Goal: Task Accomplishment & Management: Manage account settings

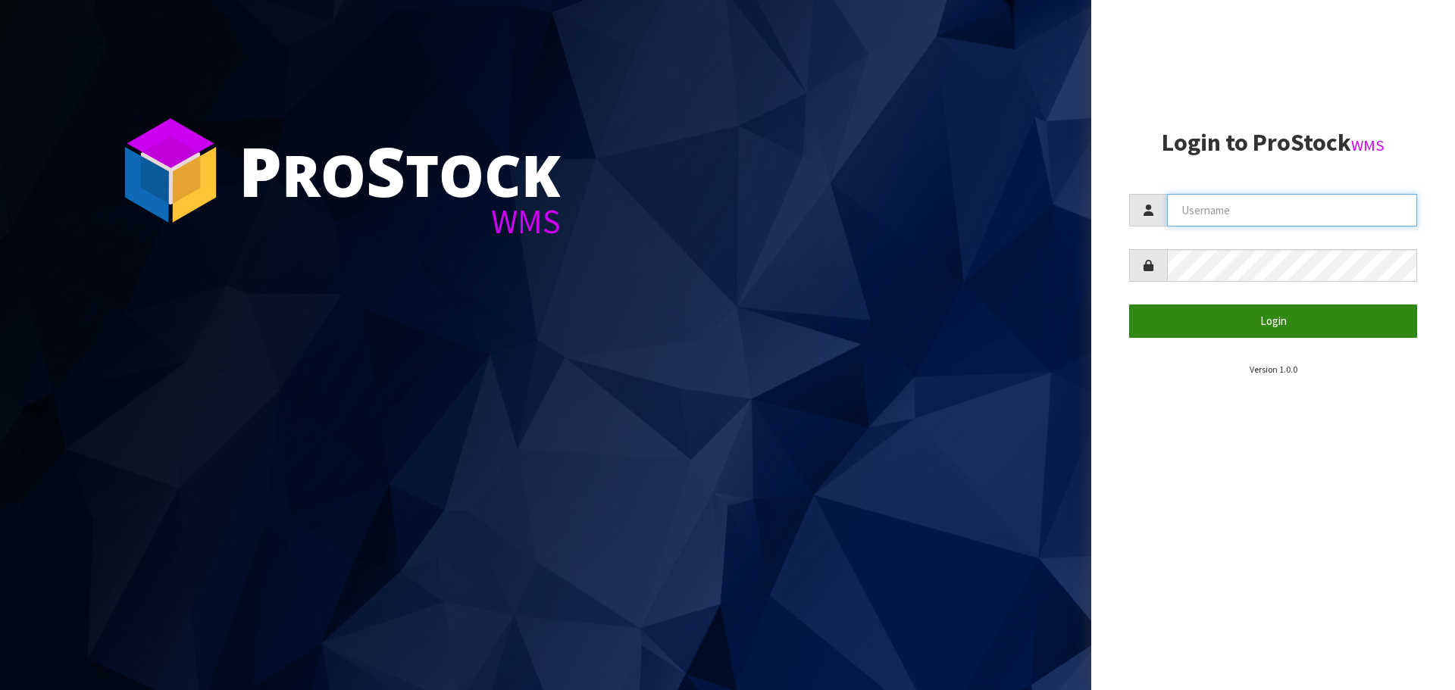
type input "[PERSON_NAME][EMAIL_ADDRESS][DOMAIN_NAME]"
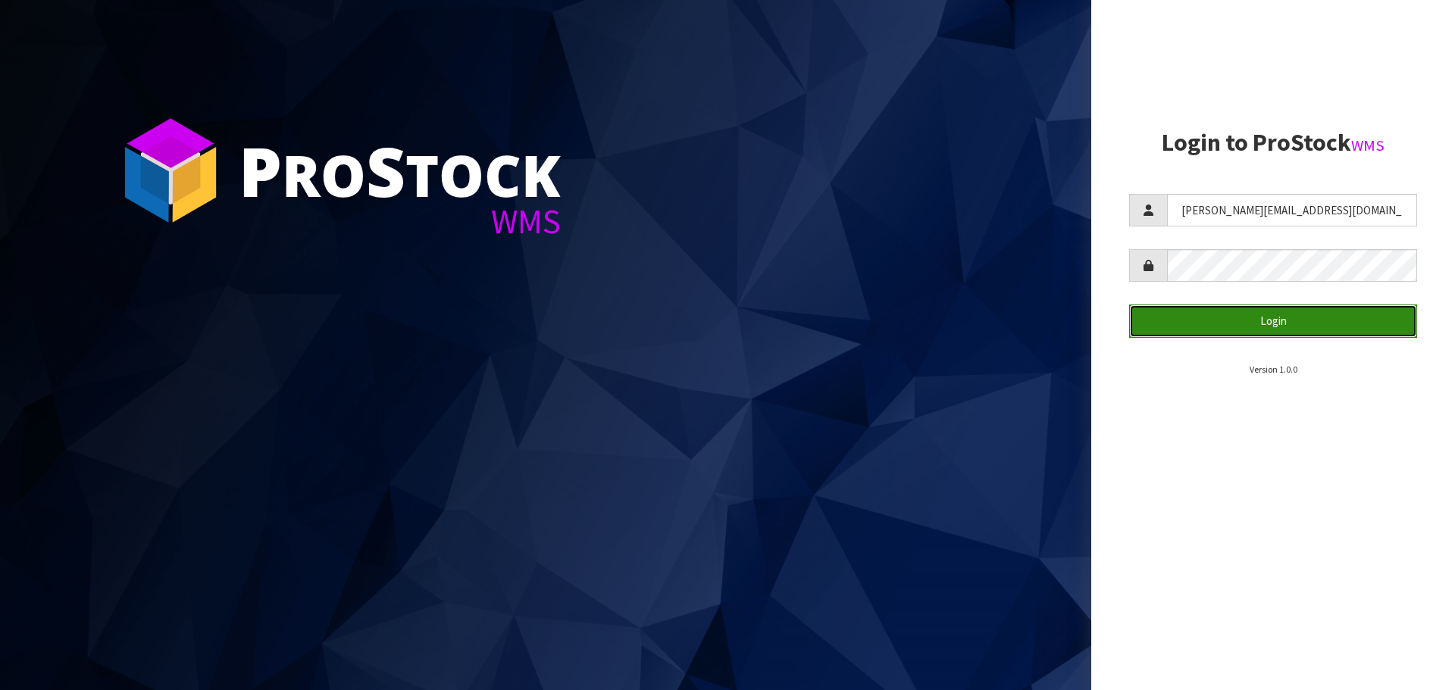
click at [1308, 326] on button "Login" at bounding box center [1273, 321] width 288 height 33
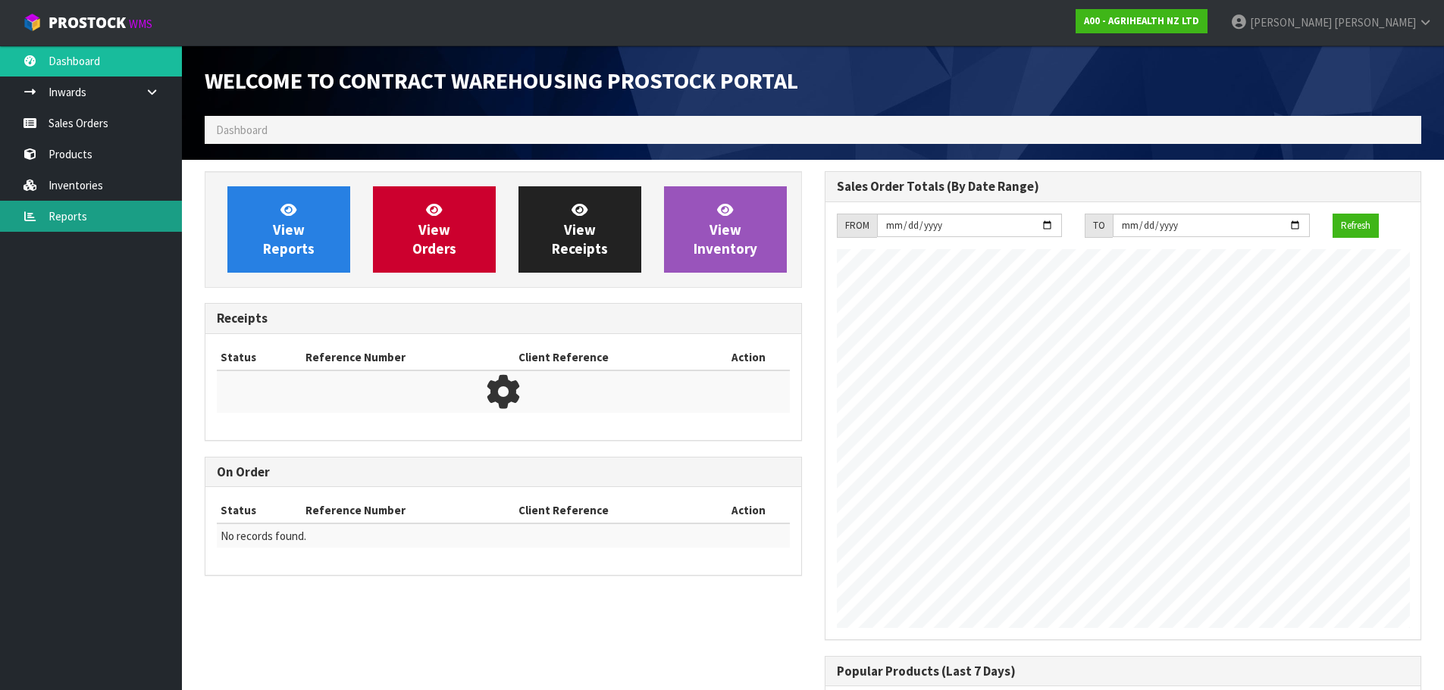
scroll to position [840, 619]
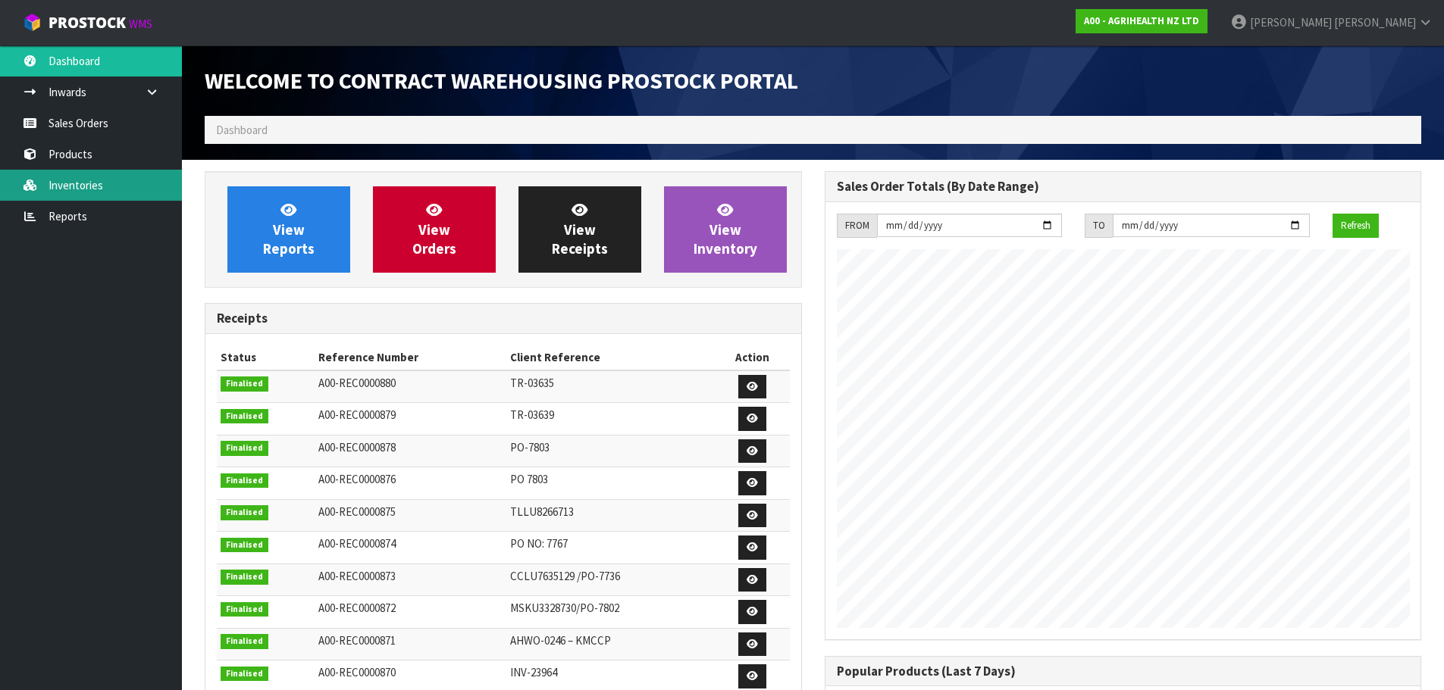
click at [93, 186] on link "Inventories" at bounding box center [91, 185] width 182 height 31
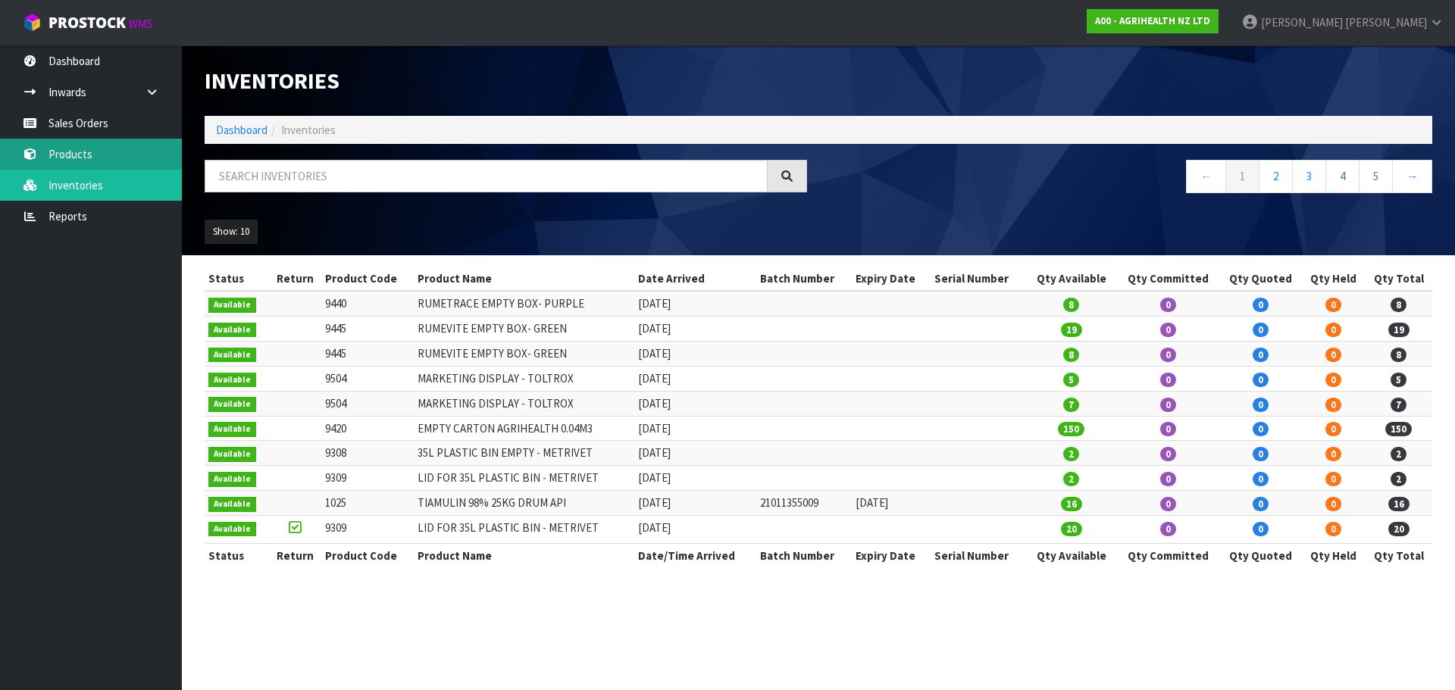
click at [107, 158] on link "Products" at bounding box center [91, 154] width 182 height 31
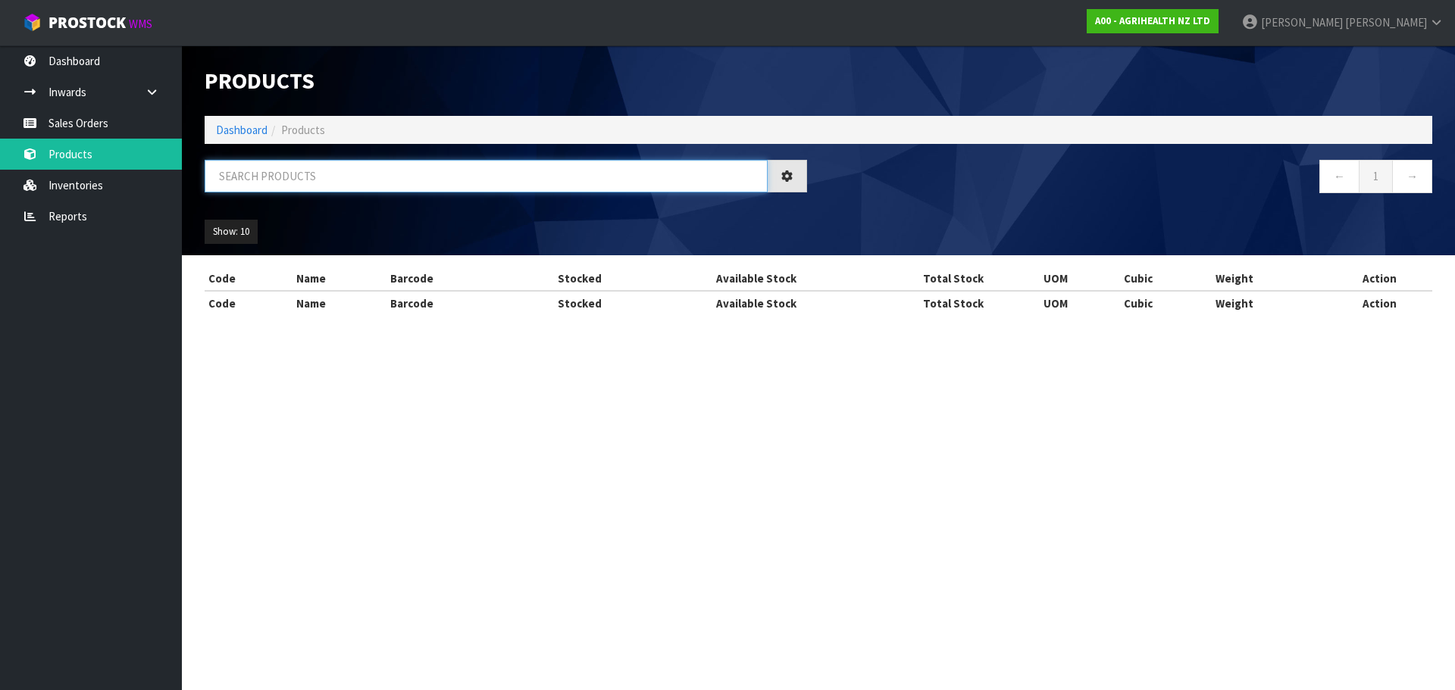
click at [326, 183] on input "text" at bounding box center [486, 176] width 563 height 33
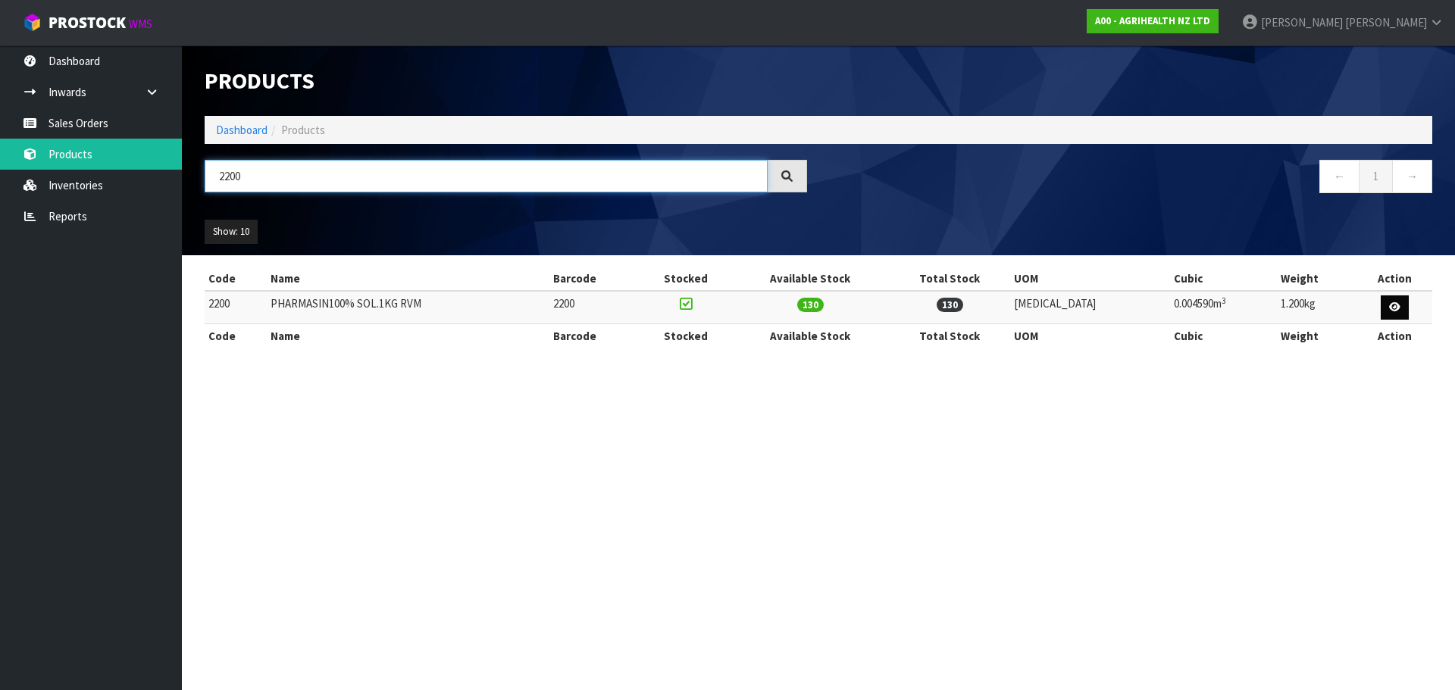
type input "2200"
click at [1391, 310] on icon at bounding box center [1394, 307] width 11 height 10
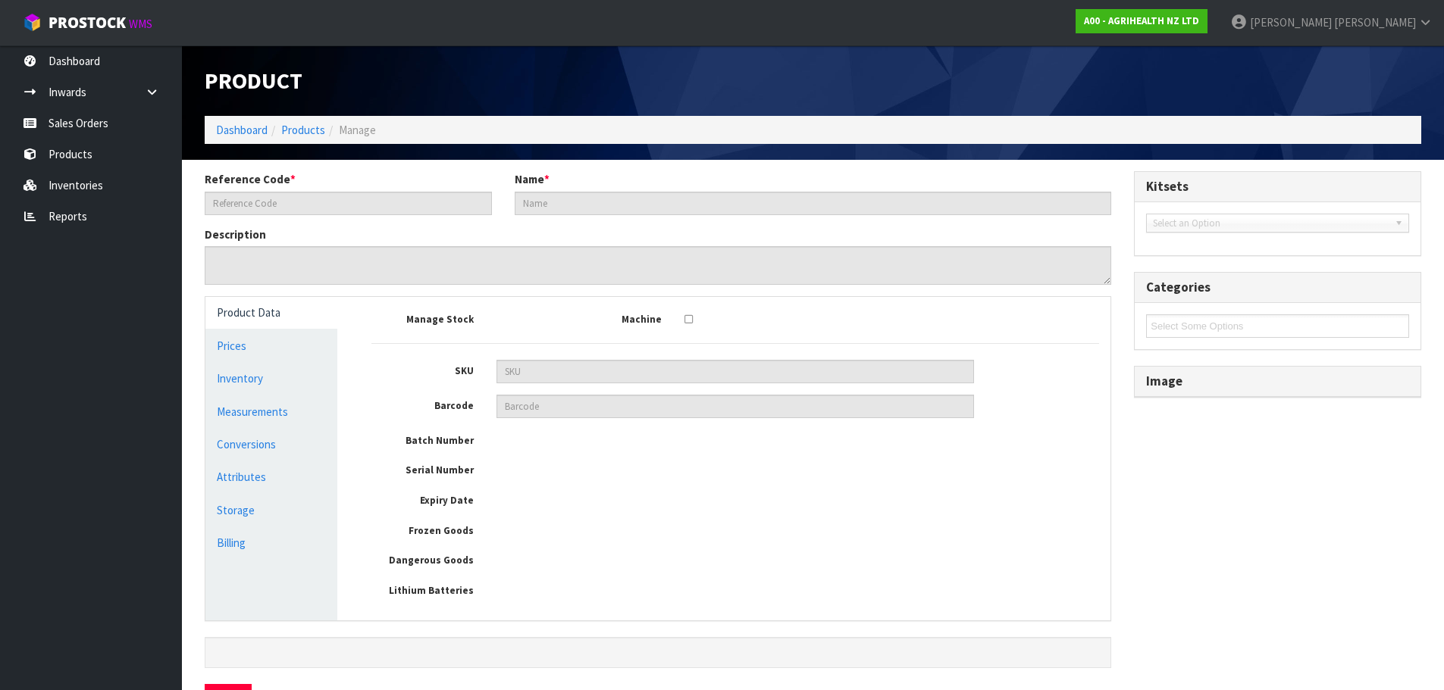
type input "2200"
type input "PHARMASIN100% SOL.1KG RVM"
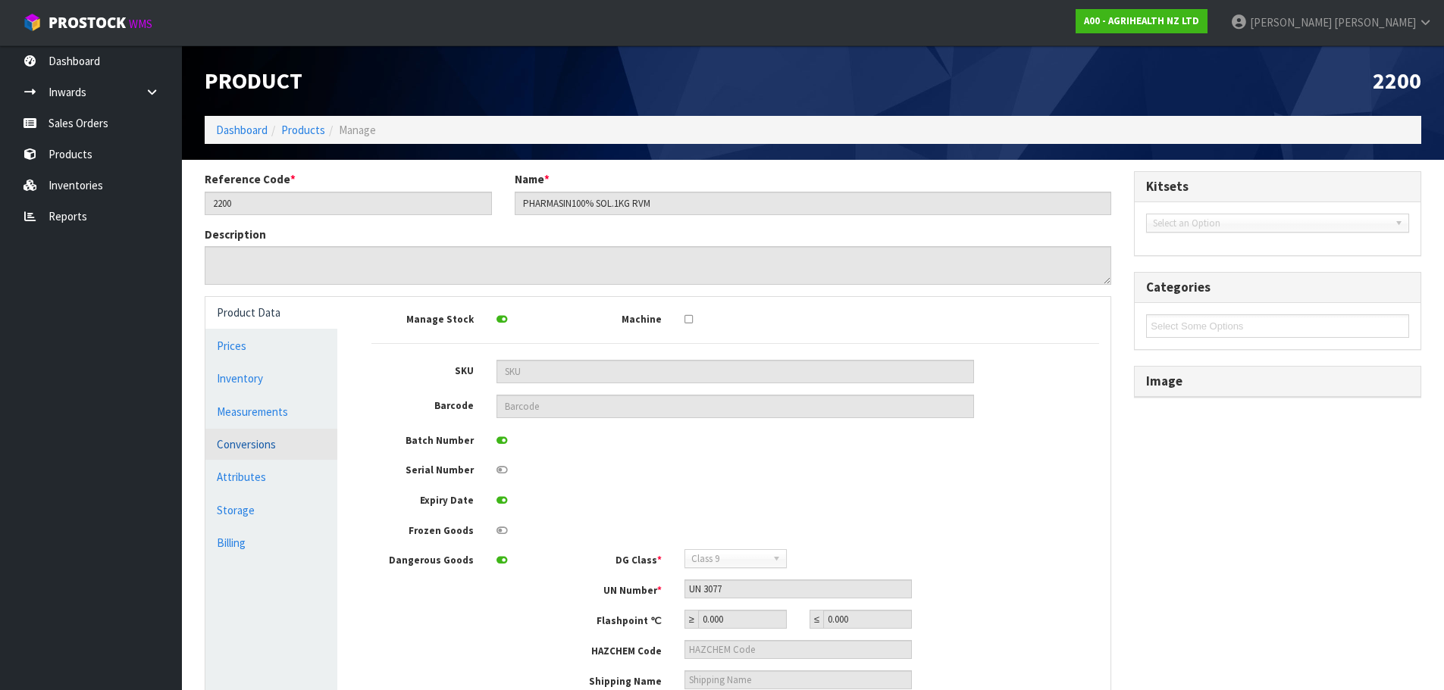
click at [265, 443] on link "Conversions" at bounding box center [271, 444] width 132 height 31
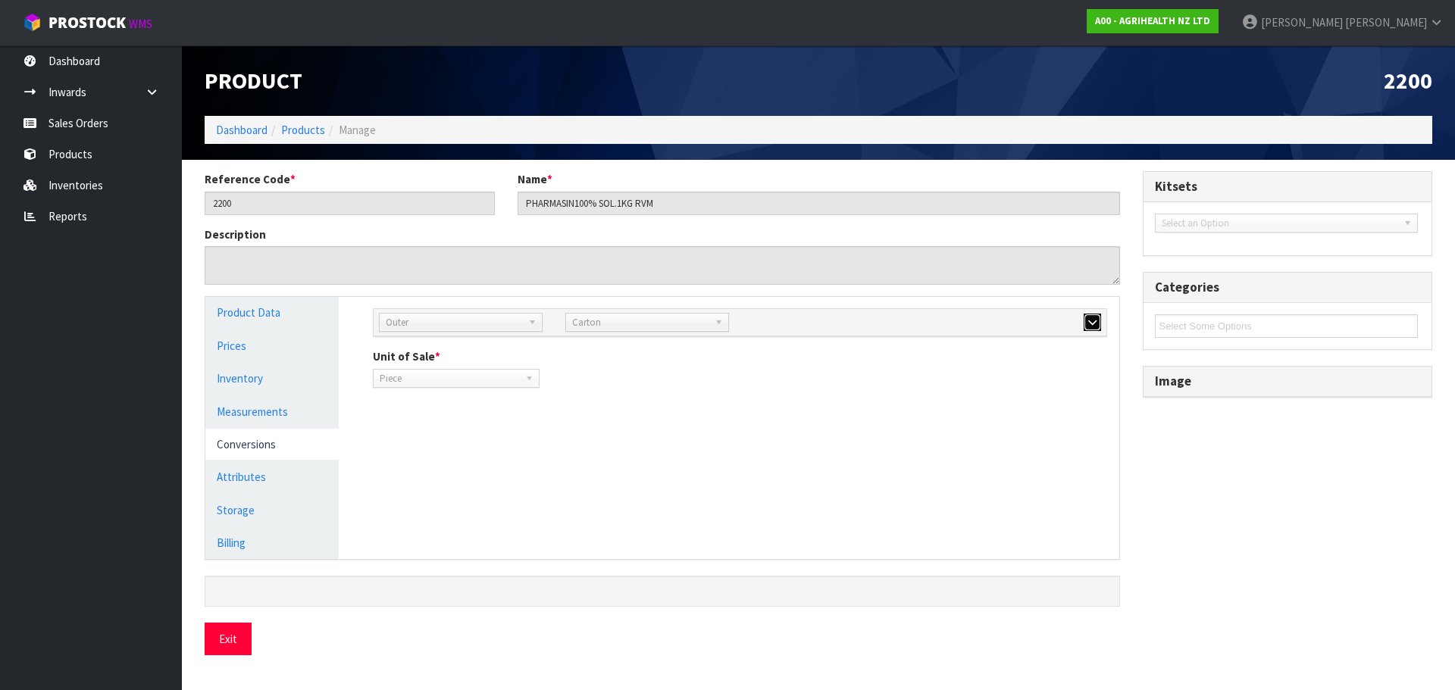
click at [1099, 327] on button "button" at bounding box center [1092, 323] width 17 height 18
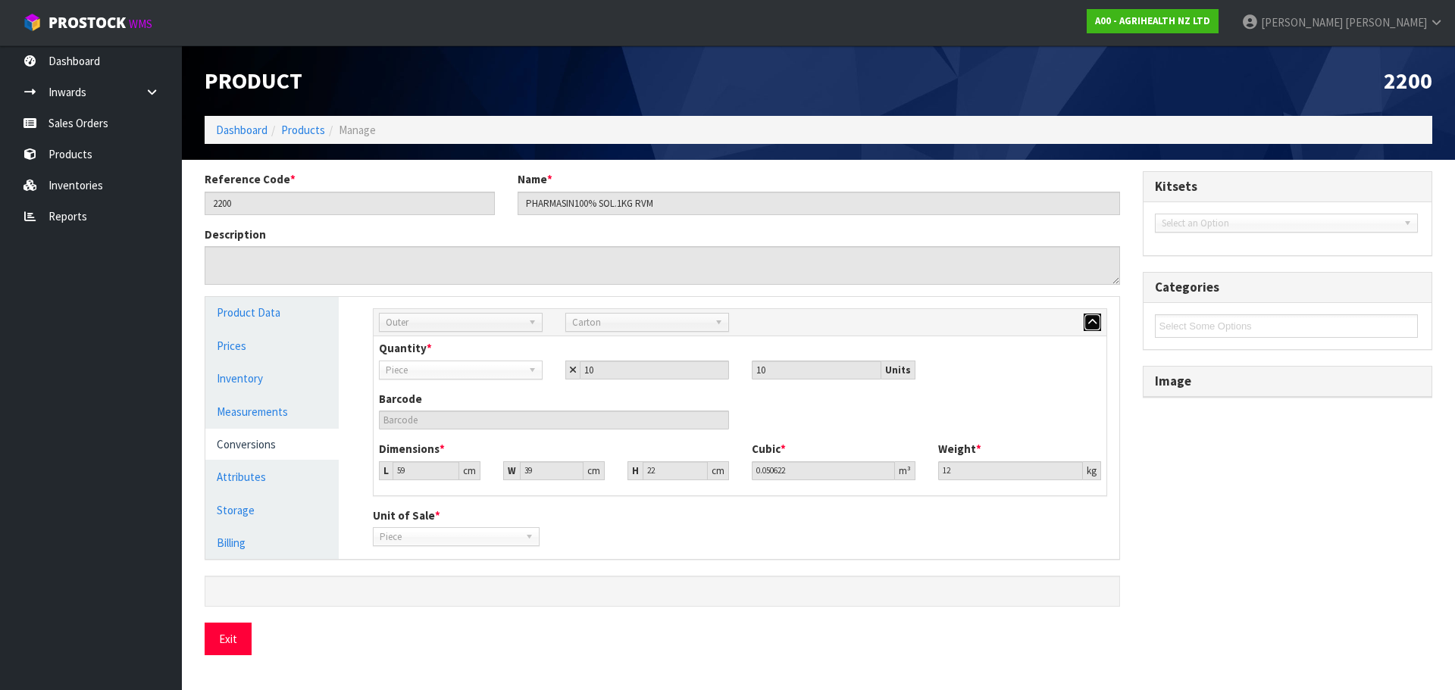
click at [1099, 327] on button "button" at bounding box center [1092, 323] width 17 height 18
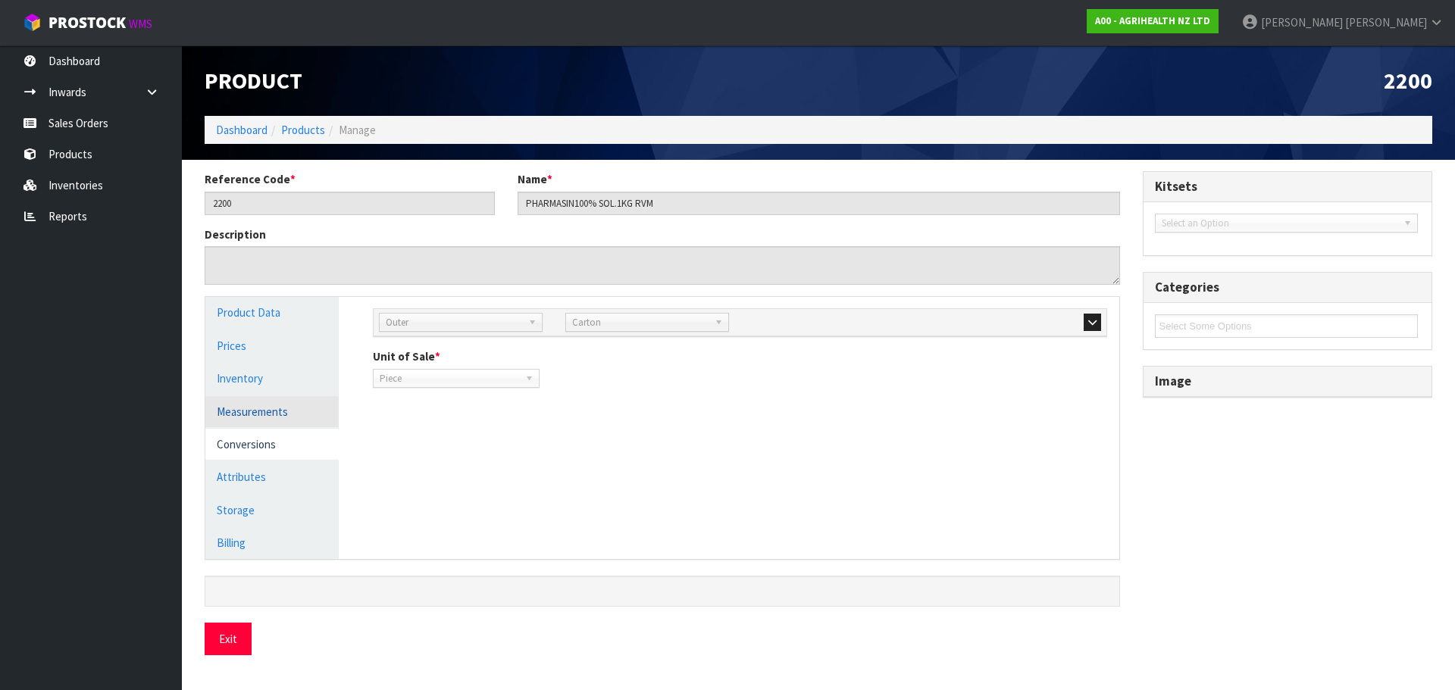
click at [290, 399] on link "Measurements" at bounding box center [271, 411] width 133 height 31
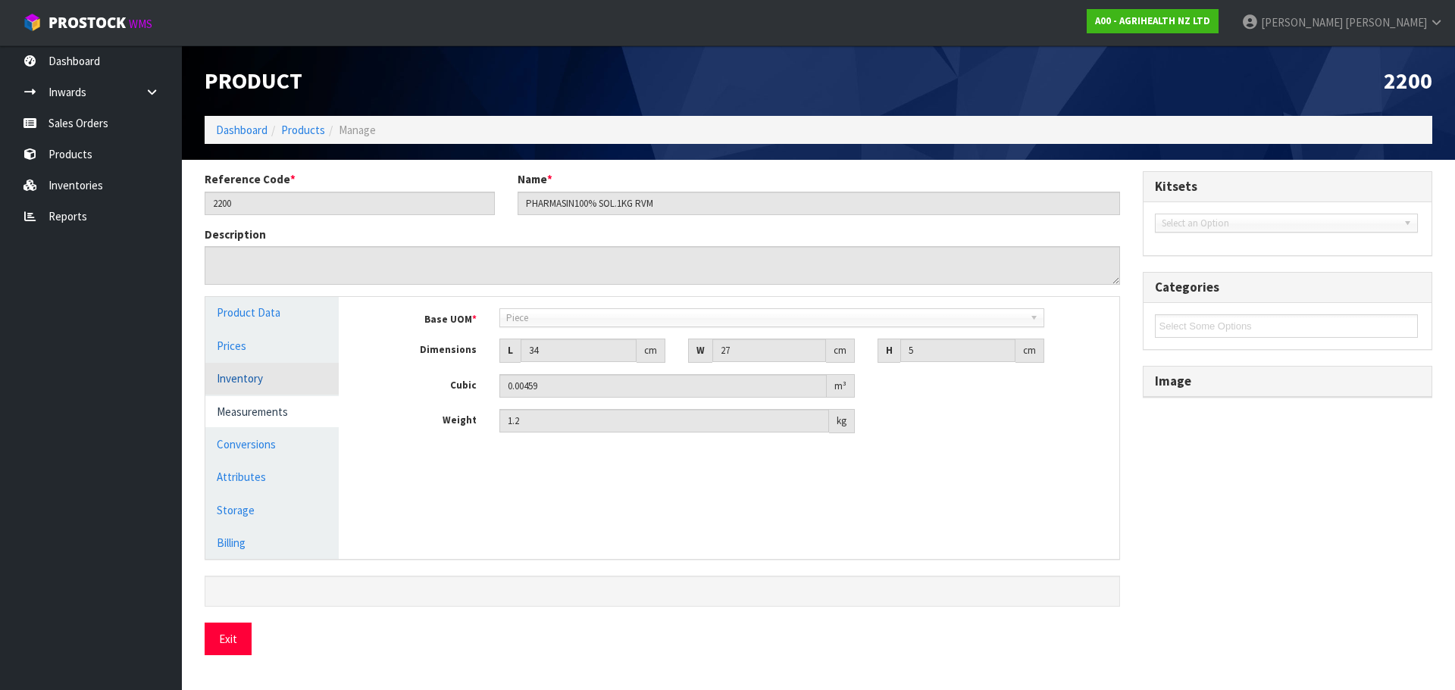
click at [286, 373] on link "Inventory" at bounding box center [271, 378] width 133 height 31
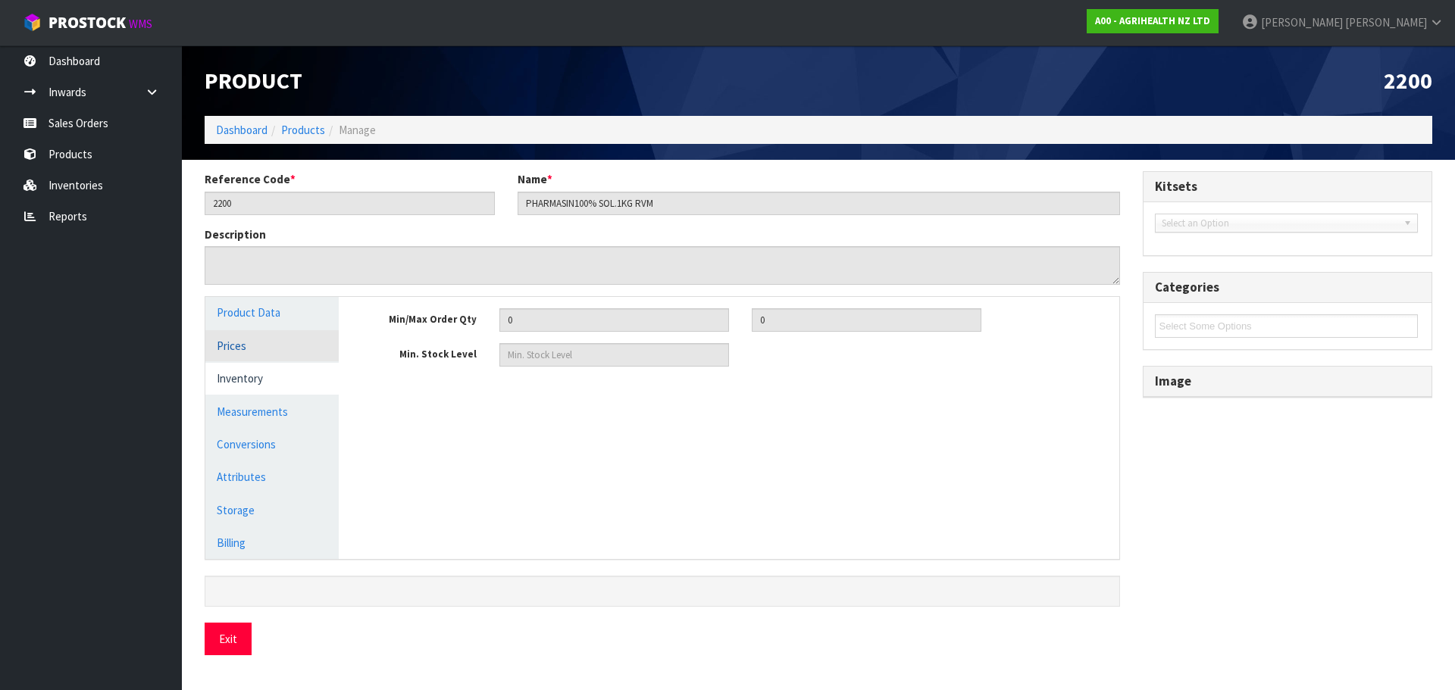
click at [284, 340] on link "Prices" at bounding box center [271, 345] width 133 height 31
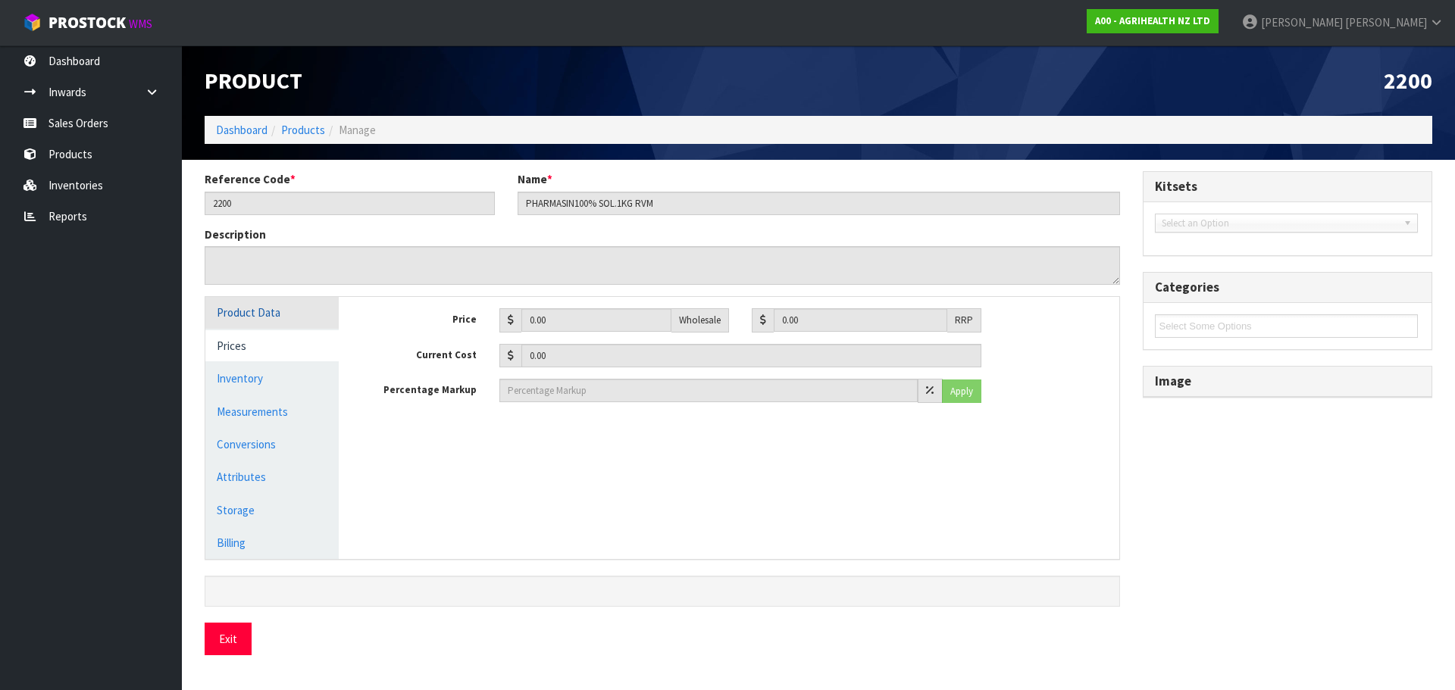
click at [290, 302] on link "Product Data" at bounding box center [271, 312] width 133 height 31
